Goal: Check status

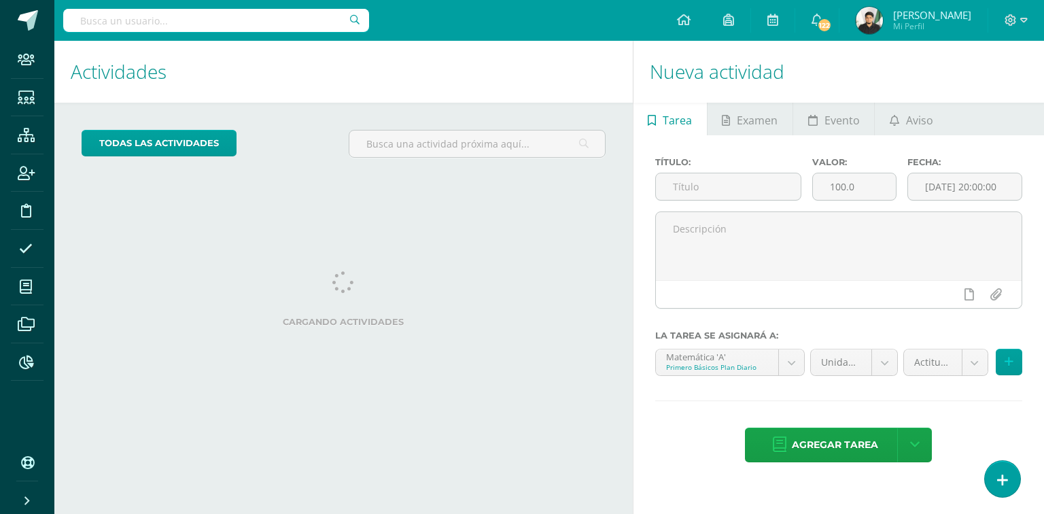
click at [311, 20] on input "text" at bounding box center [216, 20] width 306 height 23
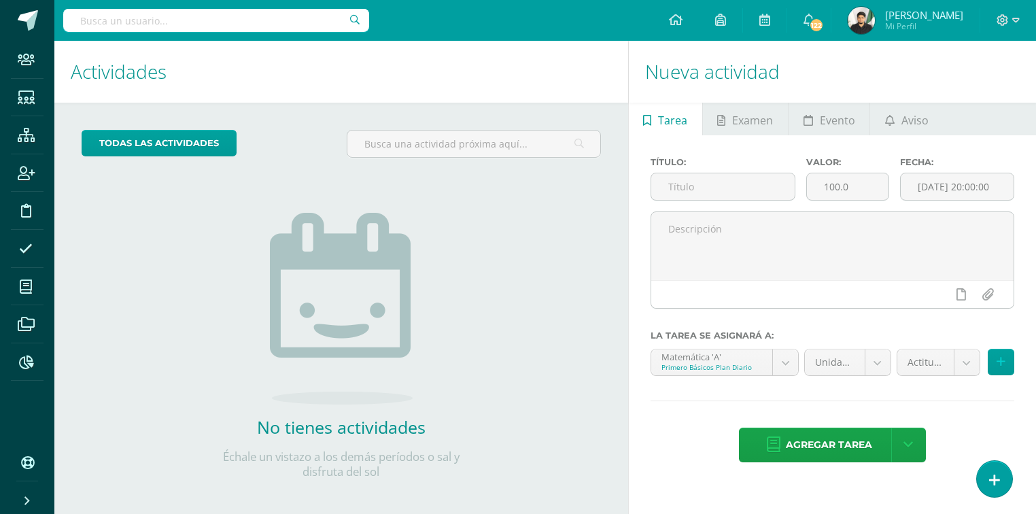
click at [271, 22] on input "text" at bounding box center [216, 20] width 306 height 23
type input "anavisca tupas"
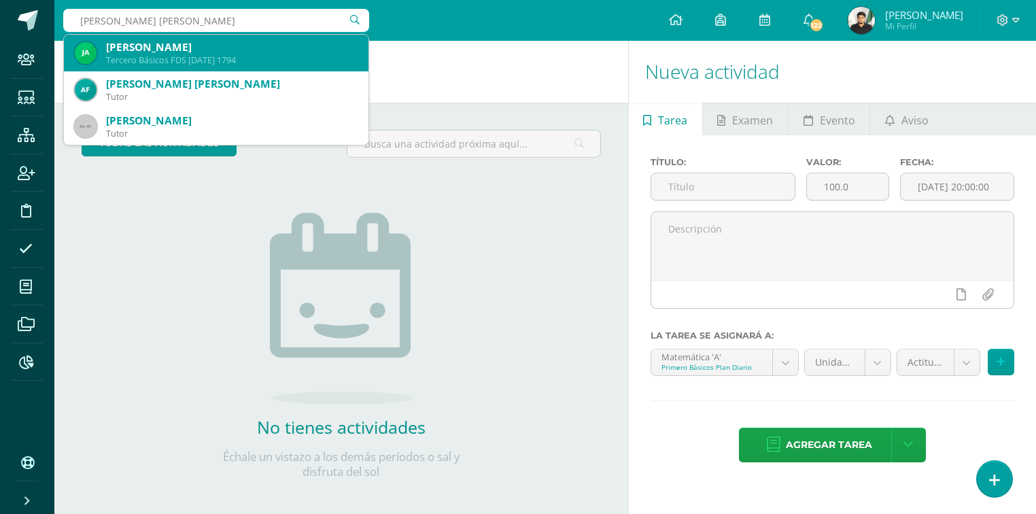
click at [200, 46] on div "[PERSON_NAME]" at bounding box center [232, 47] width 252 height 14
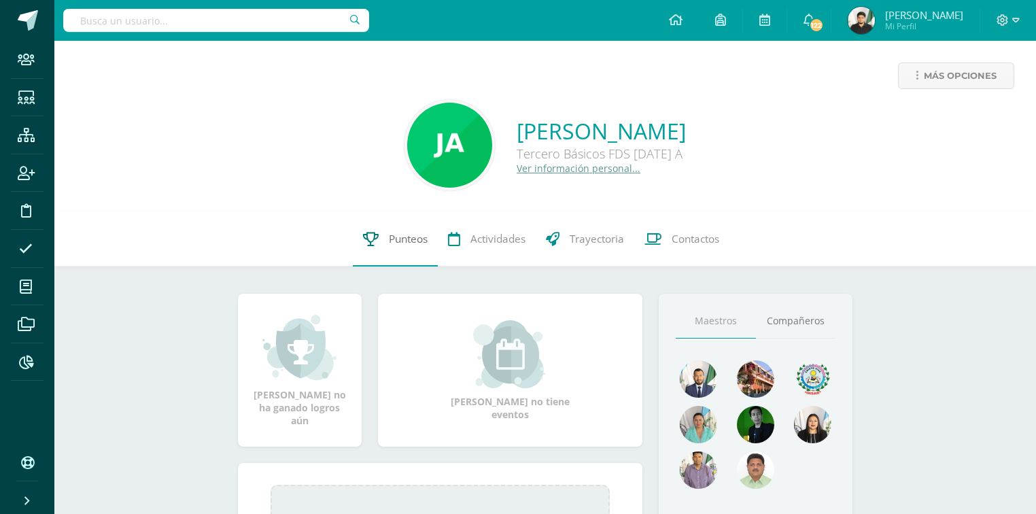
click at [405, 233] on span "Punteos" at bounding box center [408, 239] width 39 height 14
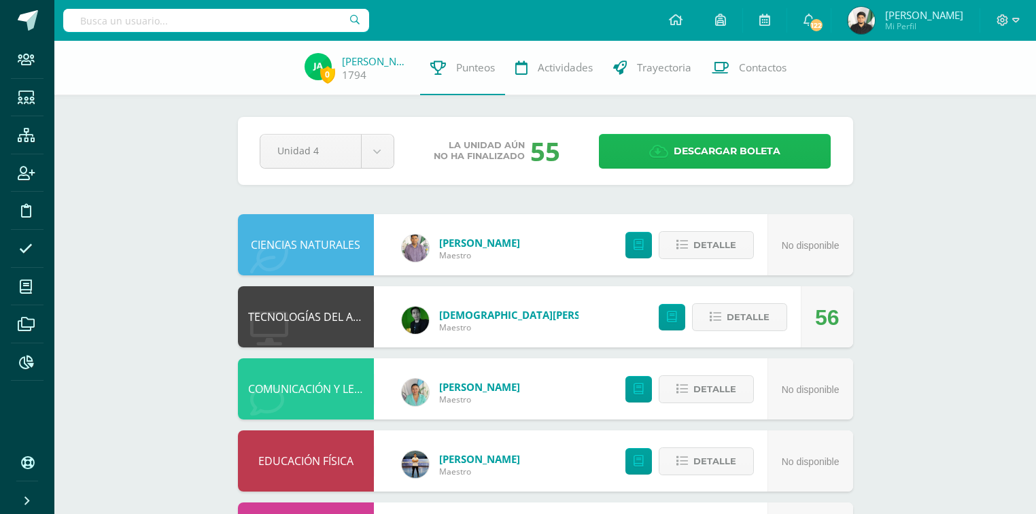
click at [691, 142] on span "Descargar boleta" at bounding box center [727, 151] width 107 height 33
